Goal: Communication & Community: Ask a question

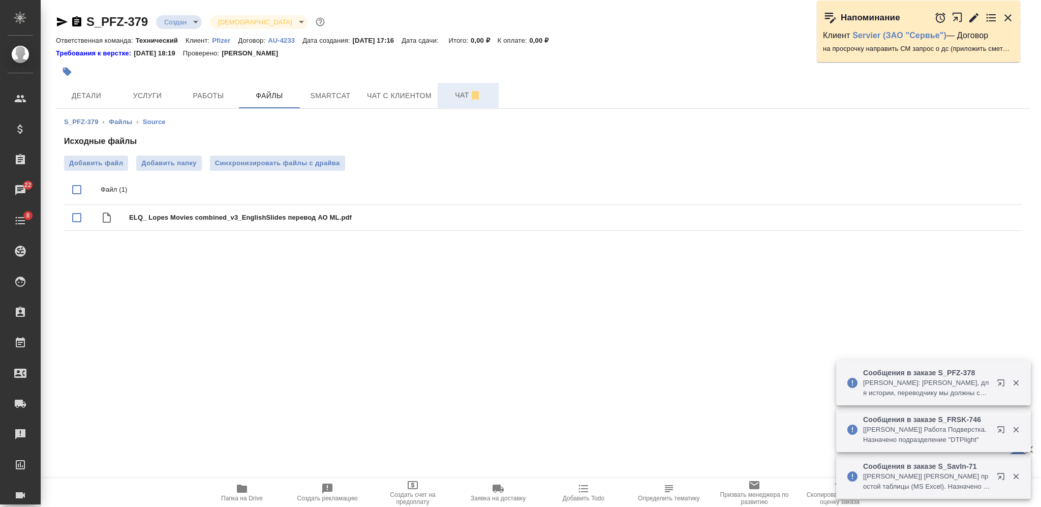
click at [450, 92] on span "Чат" at bounding box center [468, 95] width 49 height 13
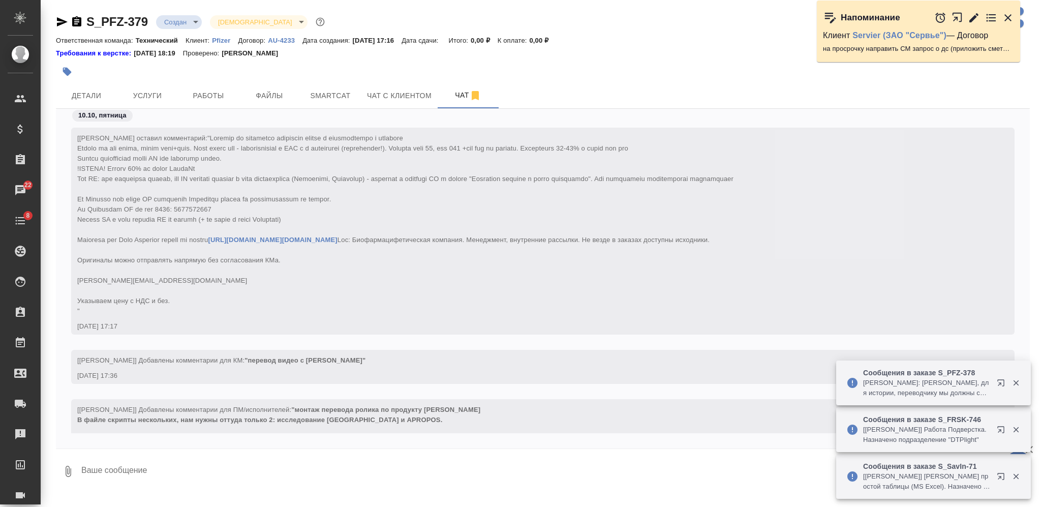
scroll to position [127, 0]
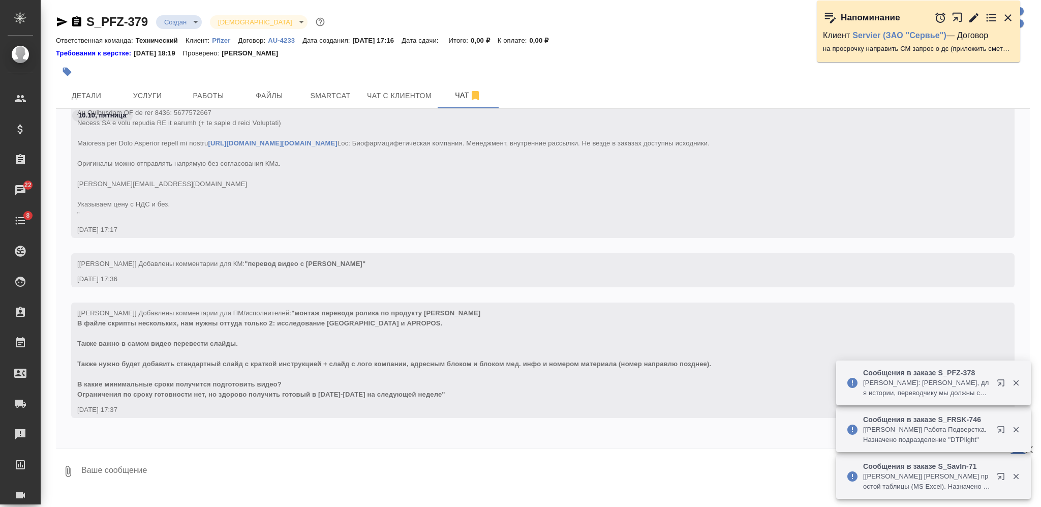
click at [379, 466] on textarea at bounding box center [554, 471] width 949 height 35
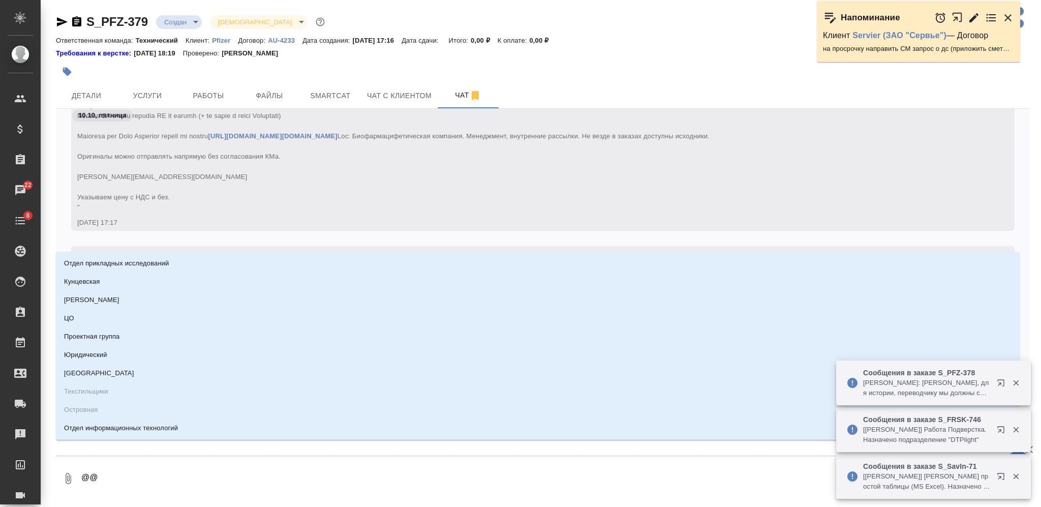
type textarea "@@Л"
type input "Л"
type textarea "@@Ло"
type input "Ло"
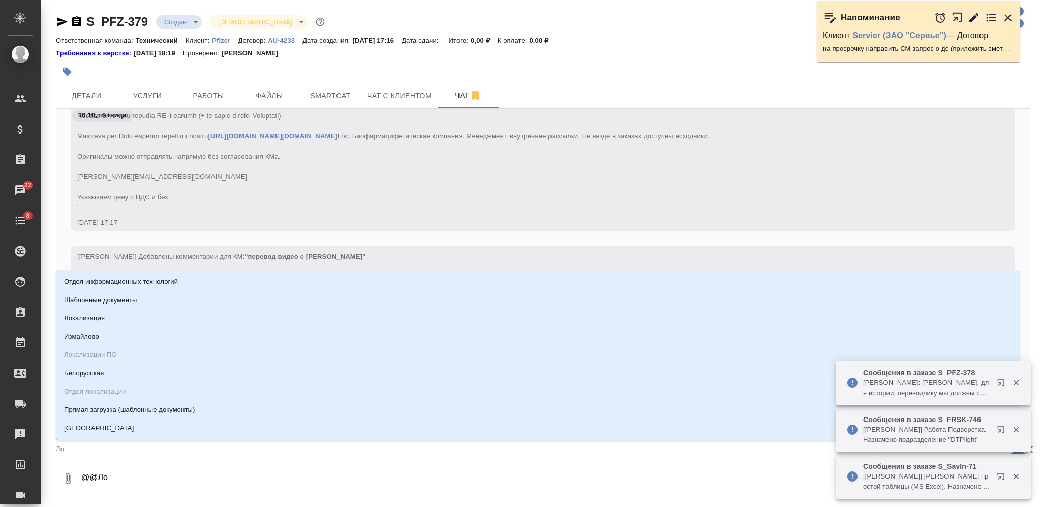
type textarea "@@Лок"
type input "Лок"
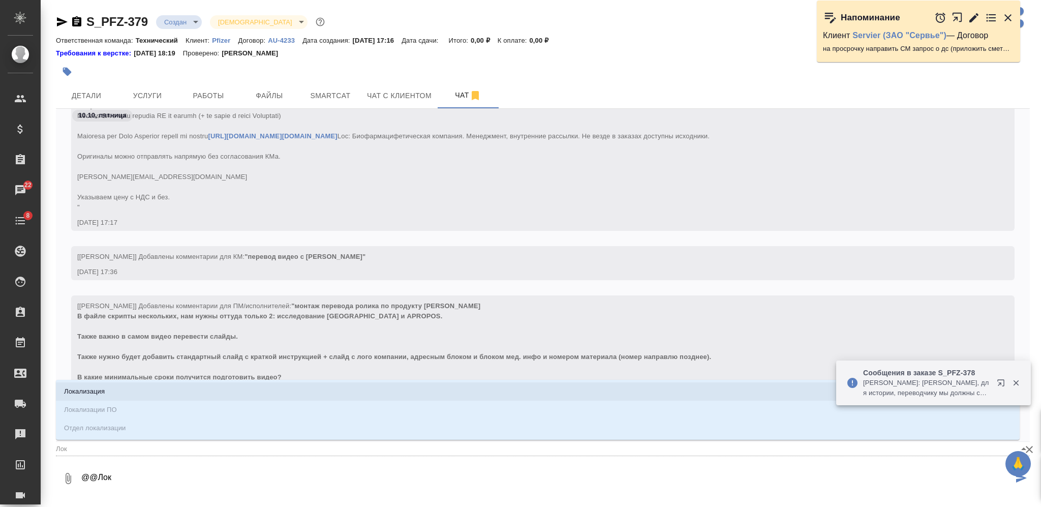
click at [406, 395] on li "Локализация" at bounding box center [538, 391] width 964 height 18
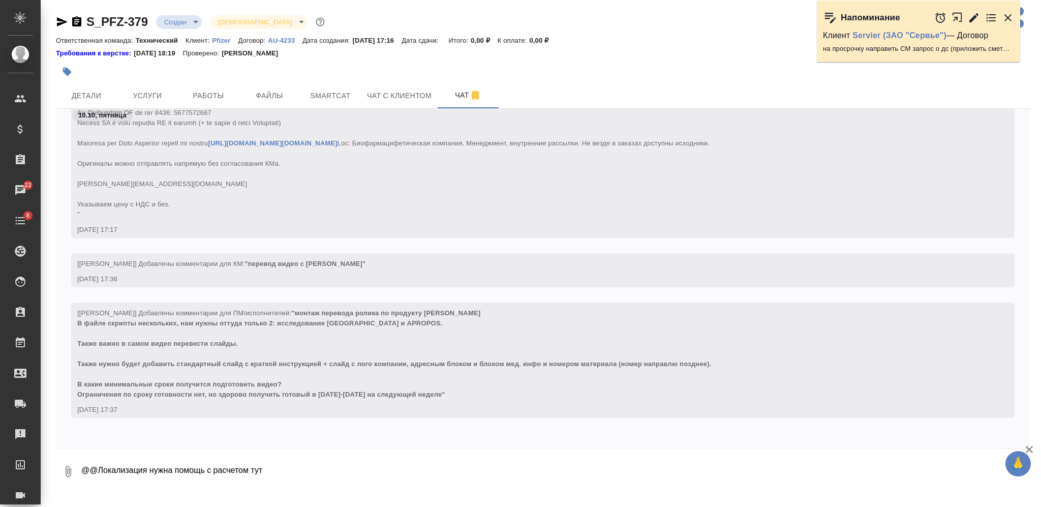
type textarea "@@Локализация нужна помощь с расчетом тут"
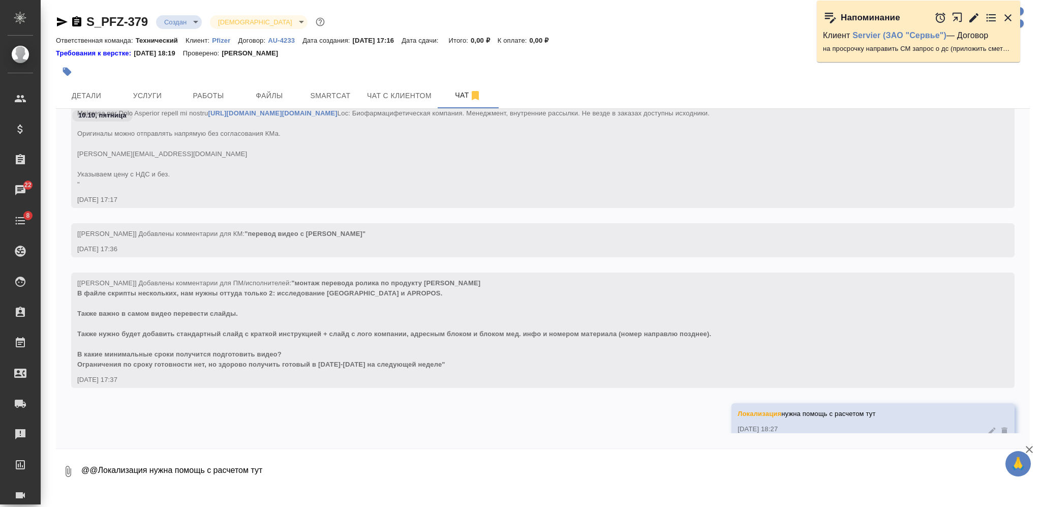
scroll to position [176, 0]
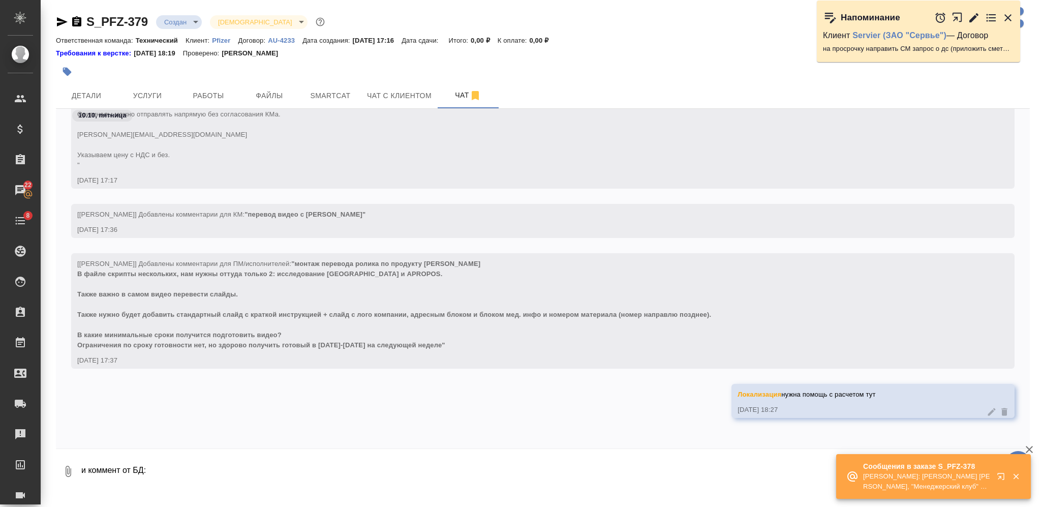
paste textarea "что бы не получилось дороже или так же как им делает другое агентство они знают…"
type textarea "и коммент от БД: что бы не получилось дороже или так же как им делает другое аг…"
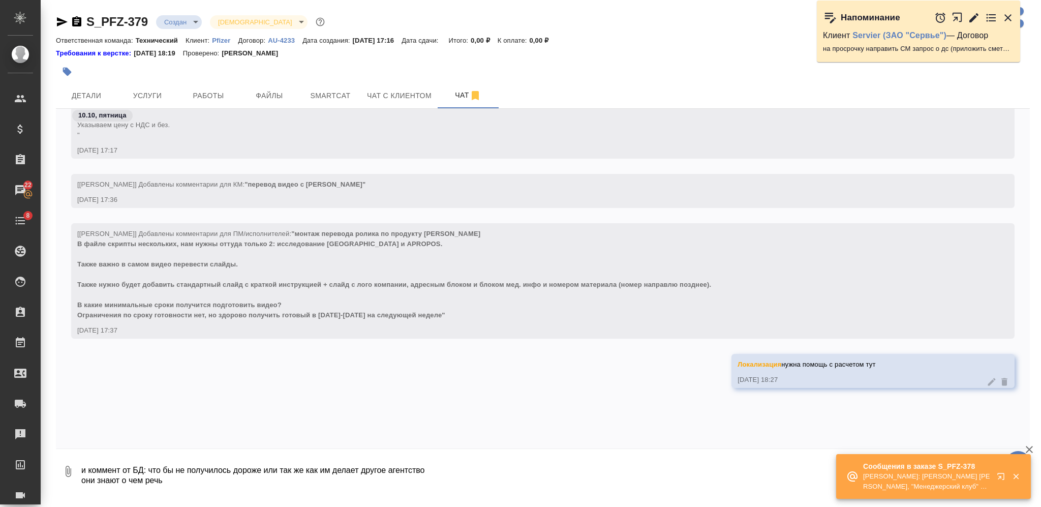
scroll to position [236, 0]
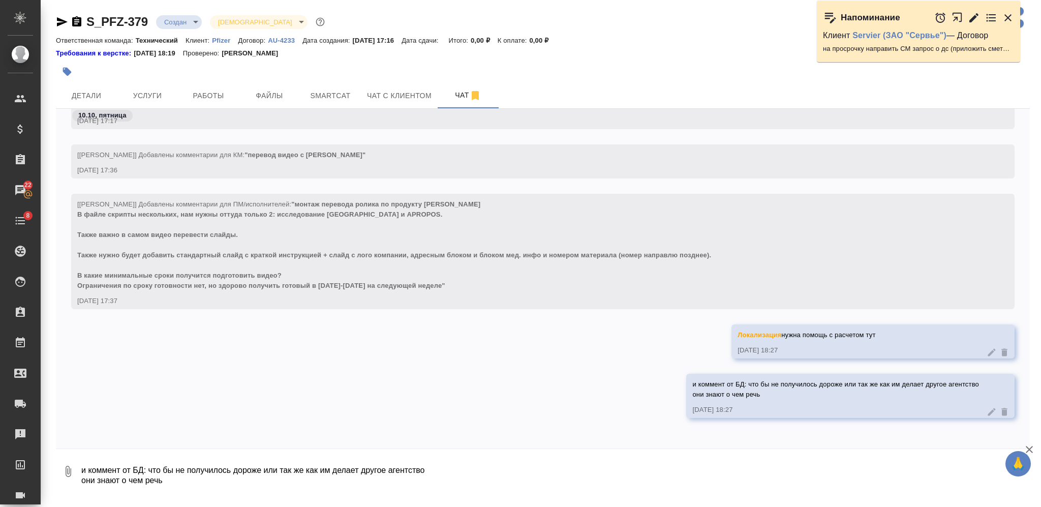
click at [498, 476] on textarea "и коммент от БД: что бы не получилось дороже или так же как им делает другое аг…" at bounding box center [554, 471] width 949 height 35
type textarea "стоимость и сроки получается"
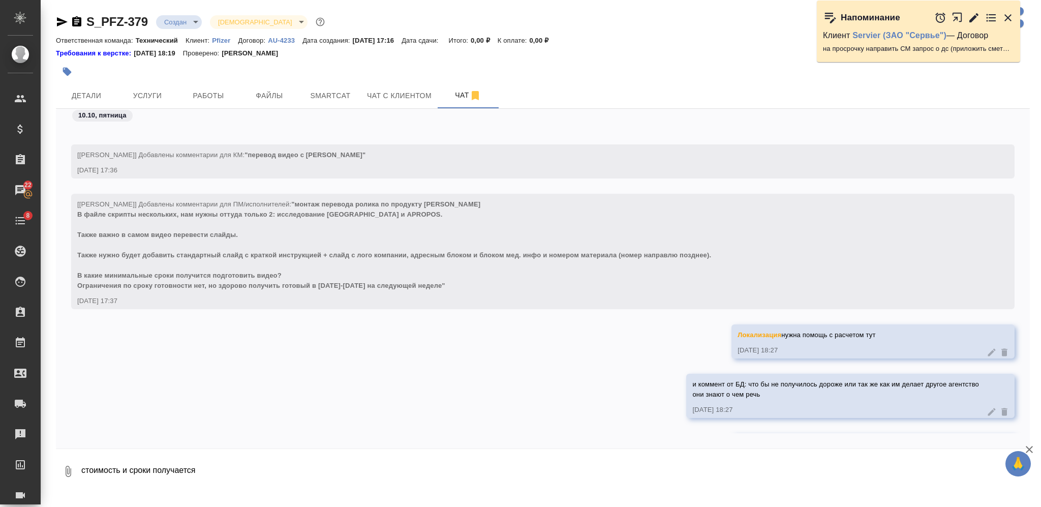
scroll to position [285, 0]
